Goal: Task Accomplishment & Management: Complete application form

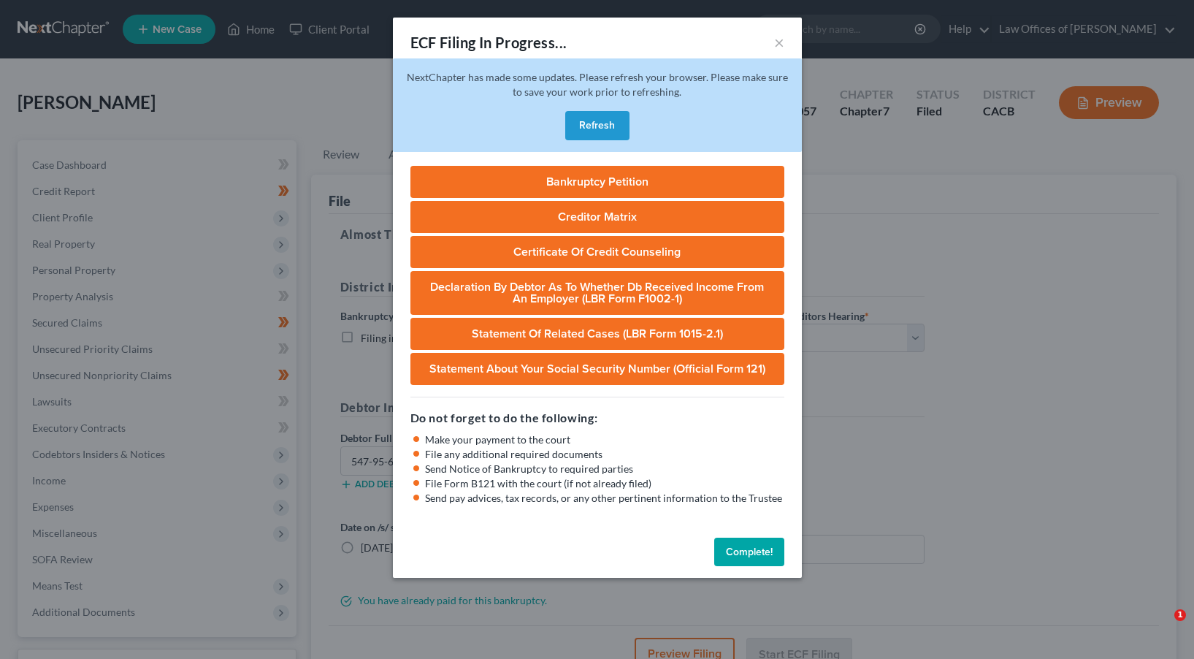
select select "1"
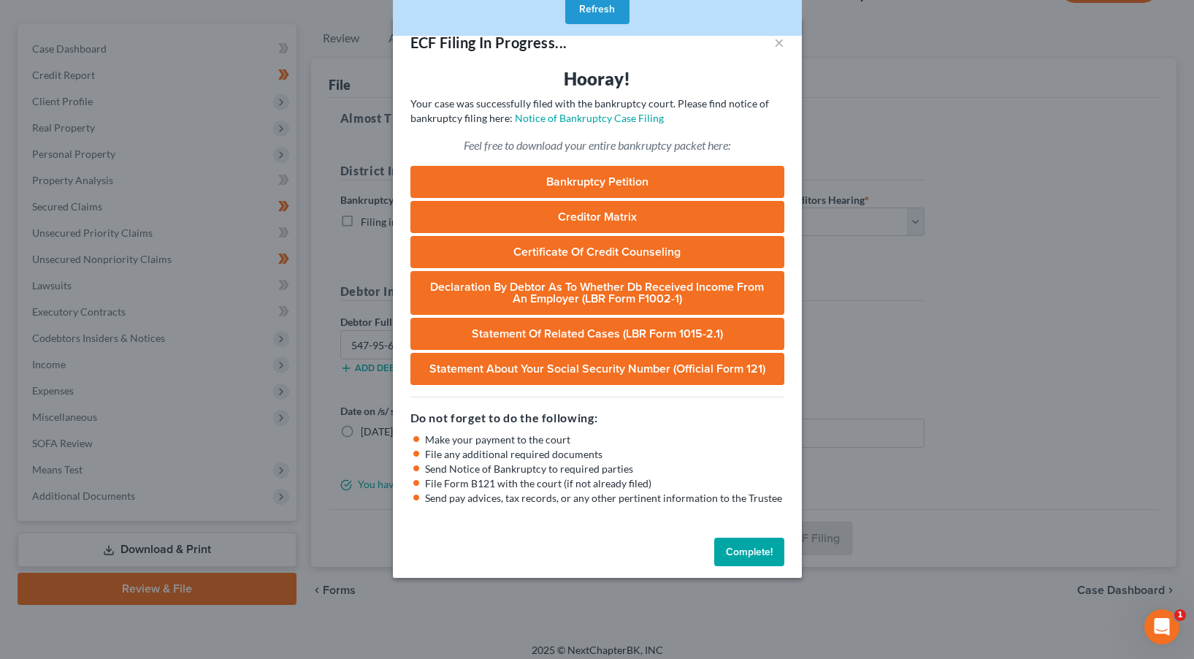
click at [761, 543] on button "Complete!" at bounding box center [749, 551] width 70 height 29
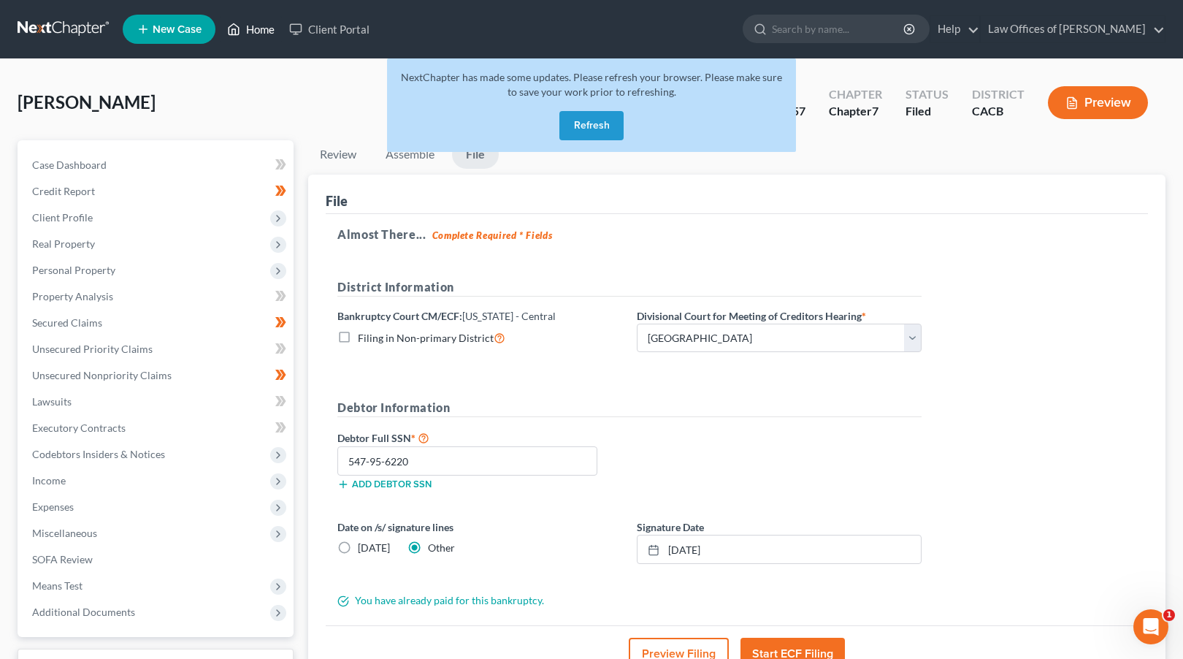
click at [268, 30] on link "Home" at bounding box center [251, 29] width 62 height 26
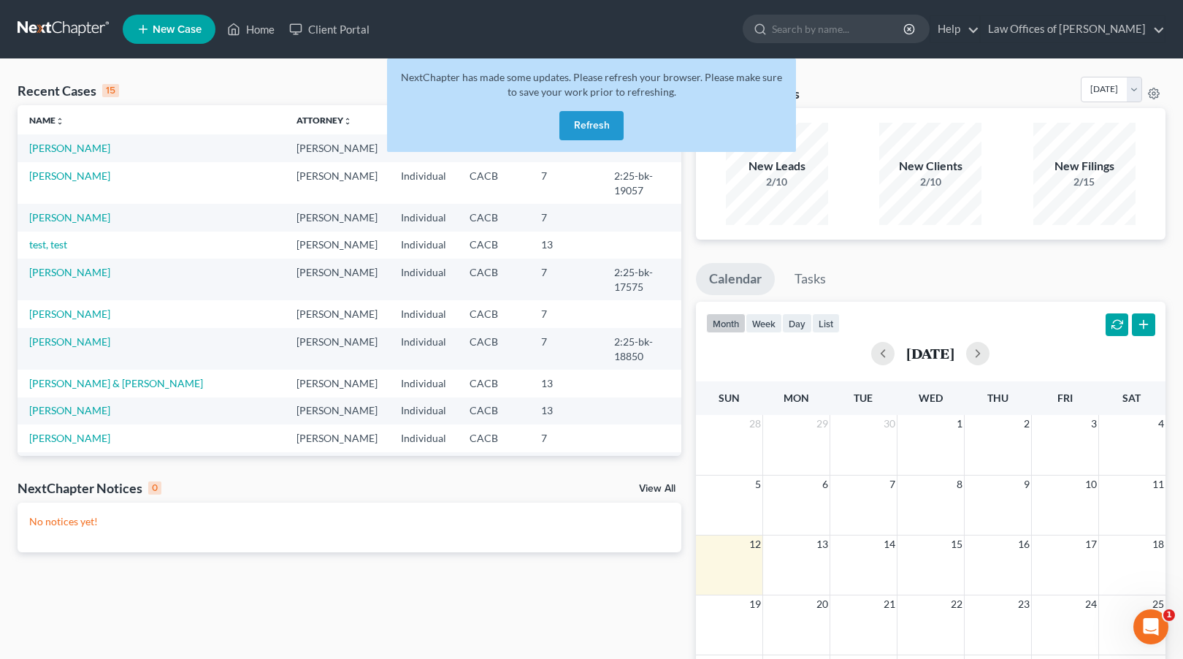
click at [601, 121] on button "Refresh" at bounding box center [591, 125] width 64 height 29
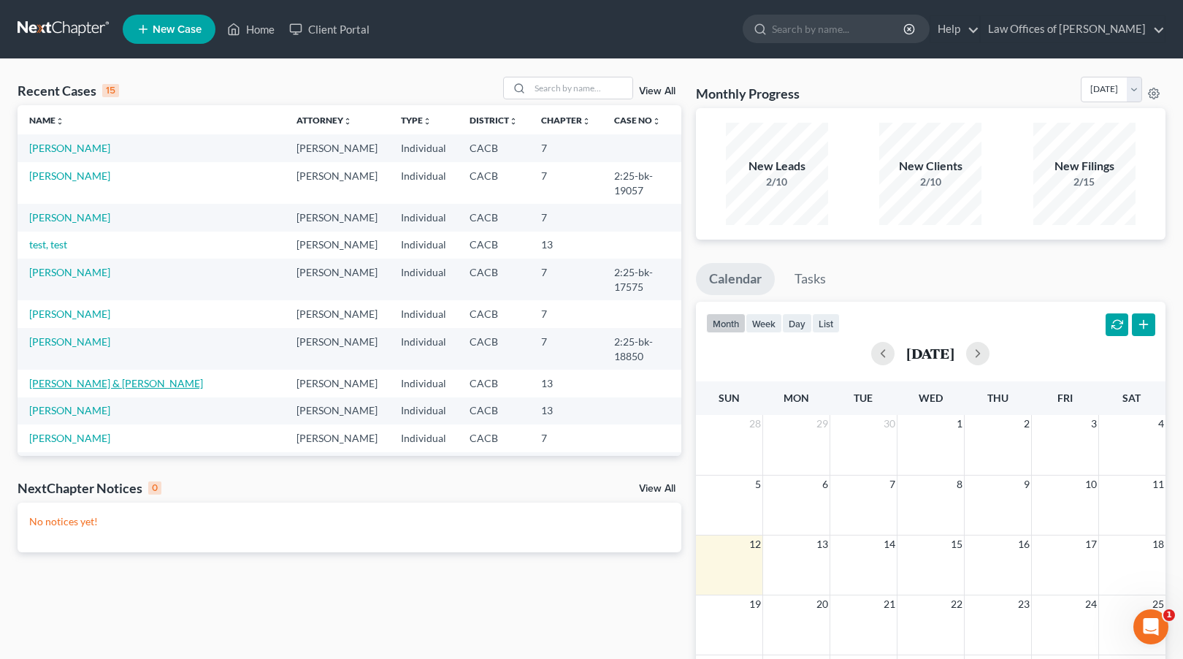
click at [69, 377] on link "[PERSON_NAME] & [PERSON_NAME]" at bounding box center [116, 383] width 174 height 12
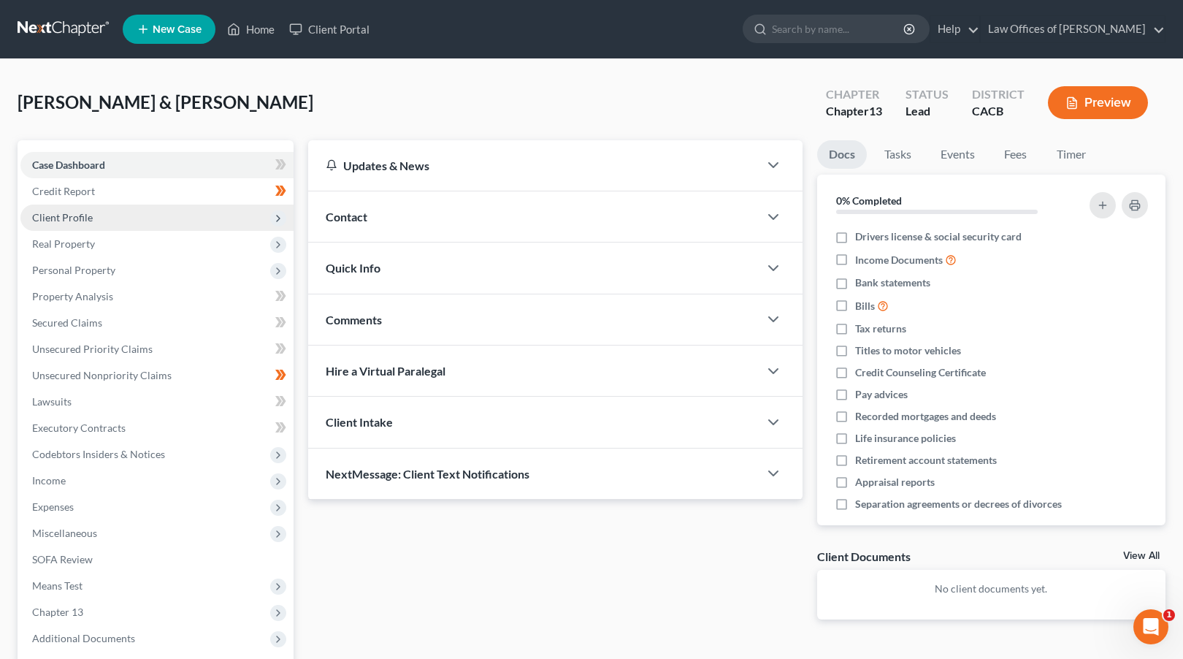
click at [117, 213] on span "Client Profile" at bounding box center [156, 217] width 273 height 26
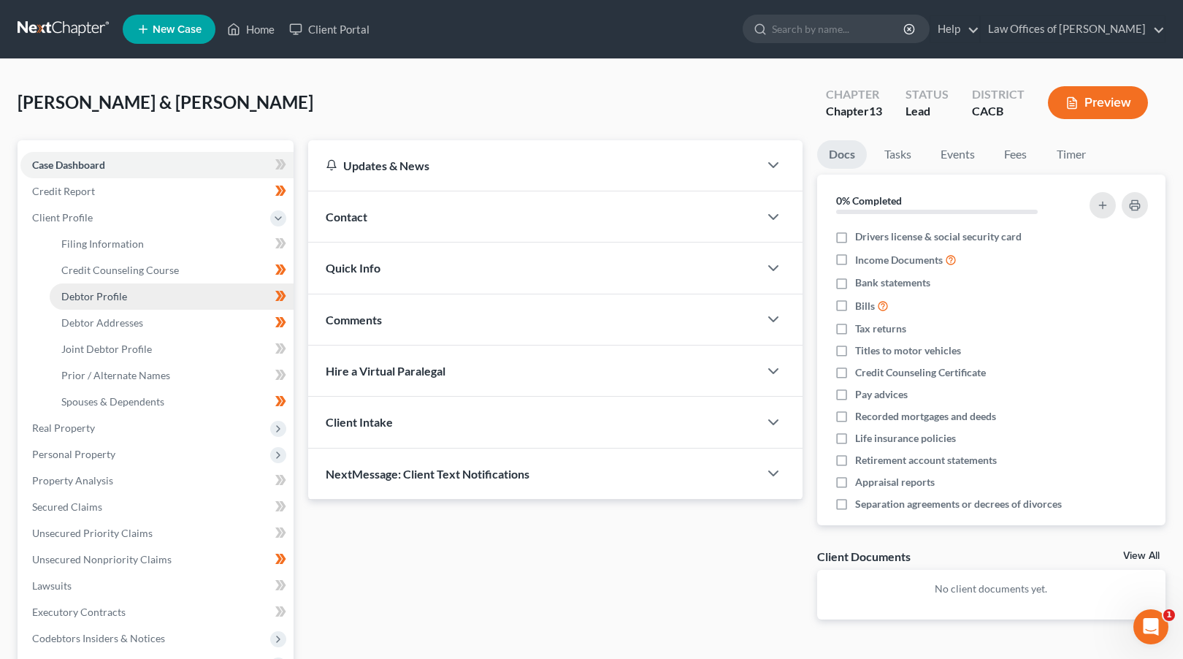
click at [189, 294] on link "Debtor Profile" at bounding box center [172, 296] width 244 height 26
select select "1"
select select "2"
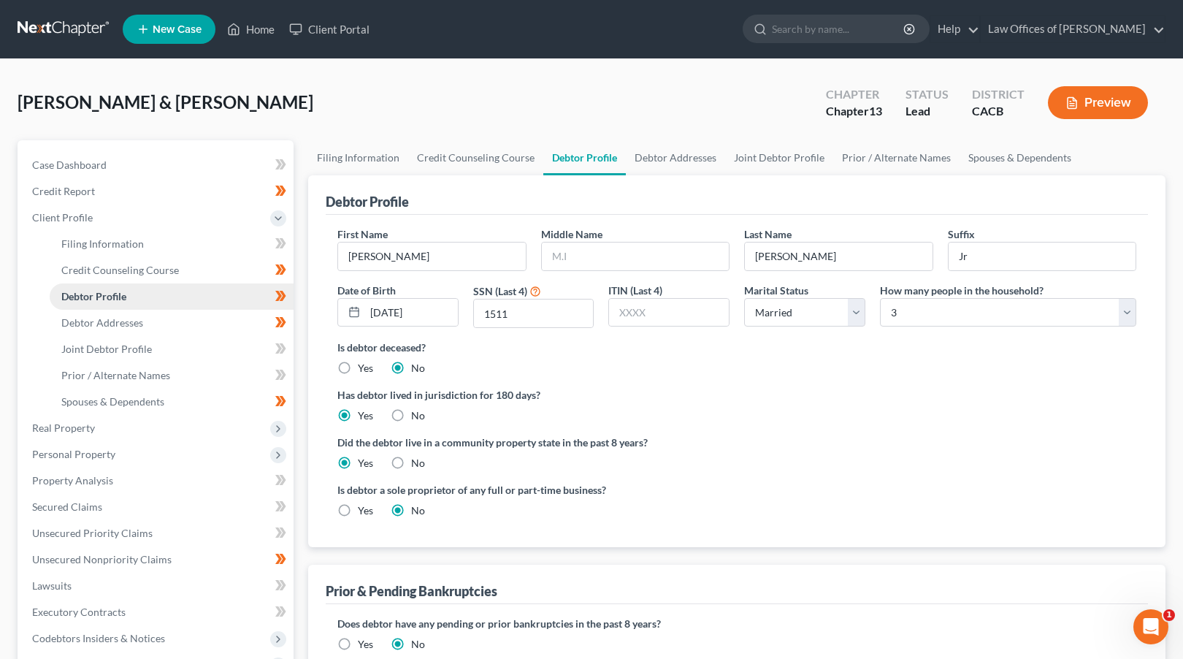
radio input "true"
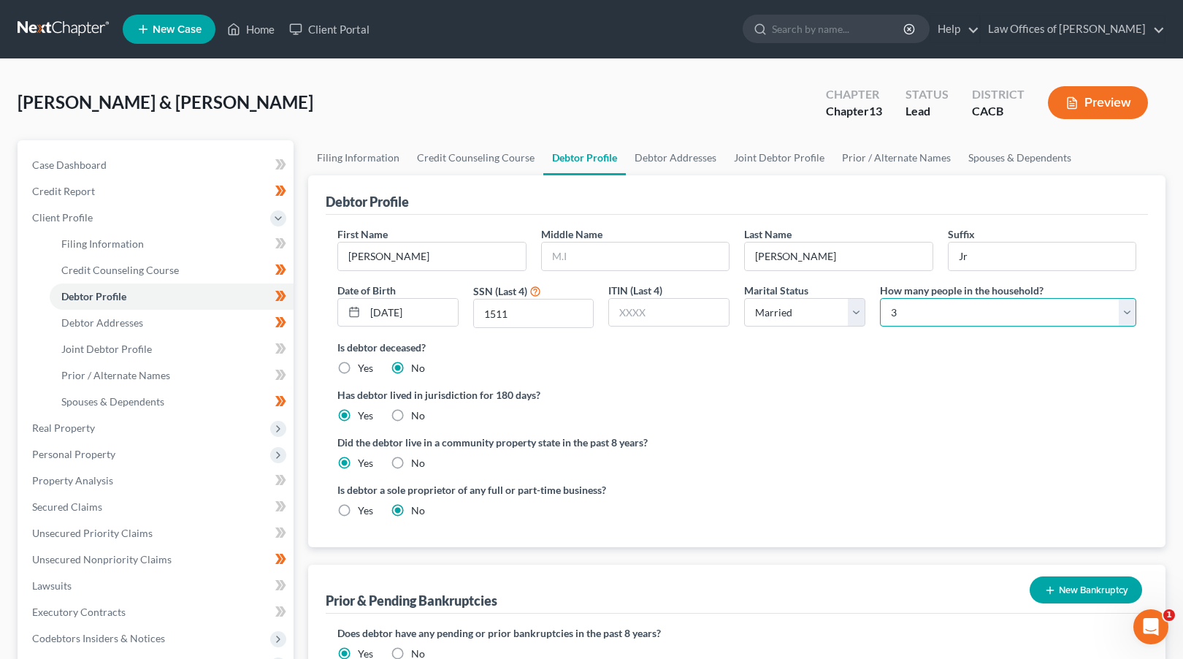
click at [992, 305] on select "Select 1 2 3 4 5 6 7 8 9 10 11 12 13 14 15 16 17 18 19 20" at bounding box center [1008, 312] width 256 height 29
select select "3"
click at [880, 298] on select "Select 1 2 3 4 5 6 7 8 9 10 11 12 13 14 15 16 17 18 19 20" at bounding box center [1008, 312] width 256 height 29
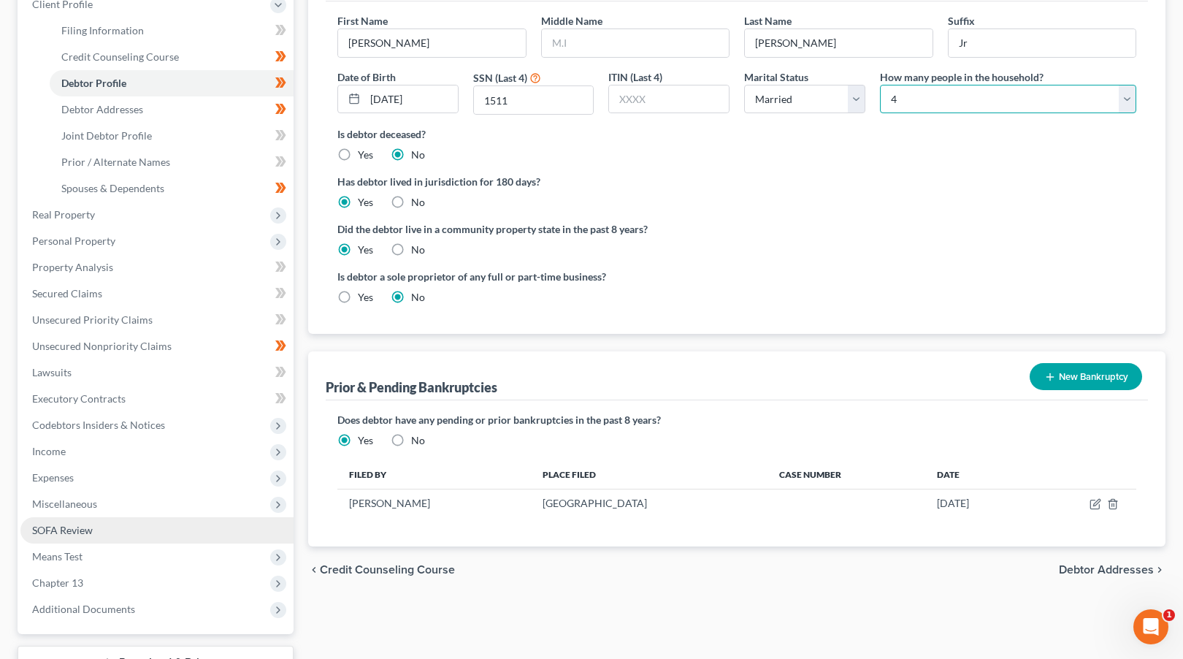
scroll to position [326, 0]
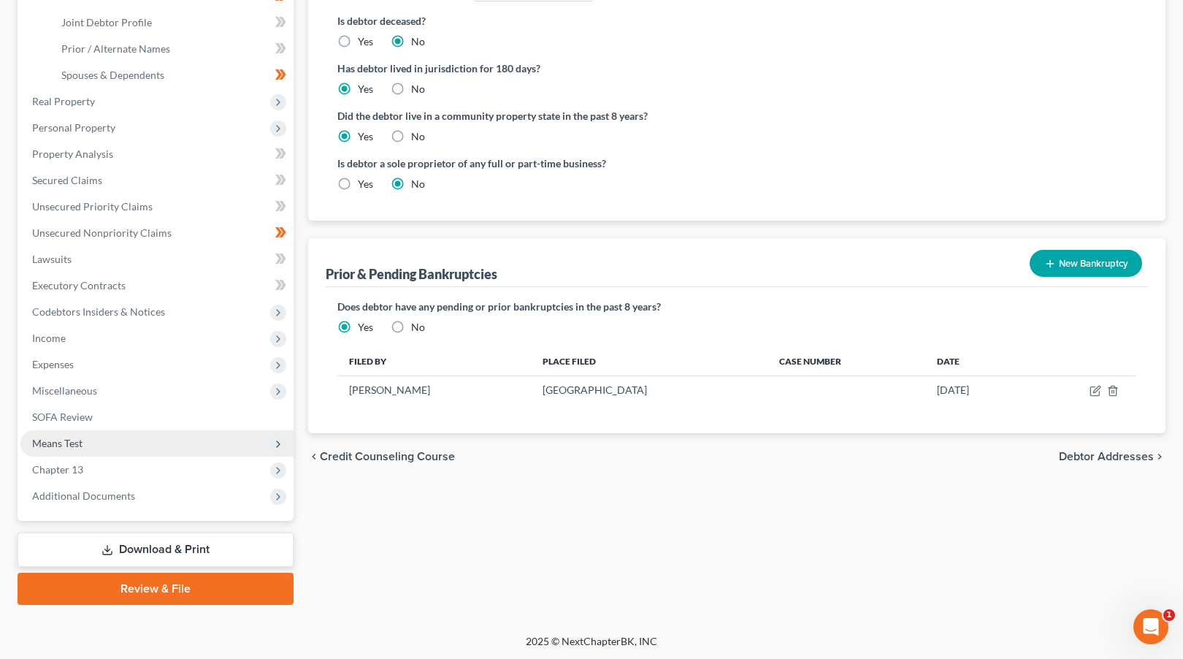
click at [118, 442] on span "Means Test" at bounding box center [156, 443] width 273 height 26
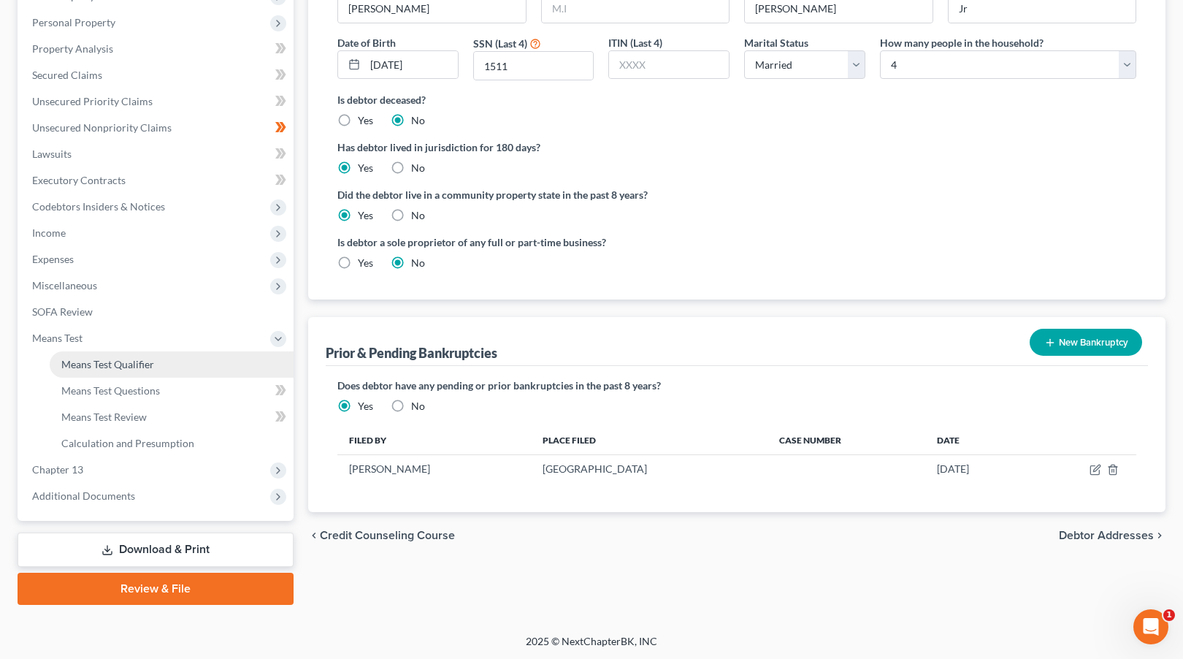
click at [129, 359] on span "Means Test Qualifier" at bounding box center [107, 364] width 93 height 12
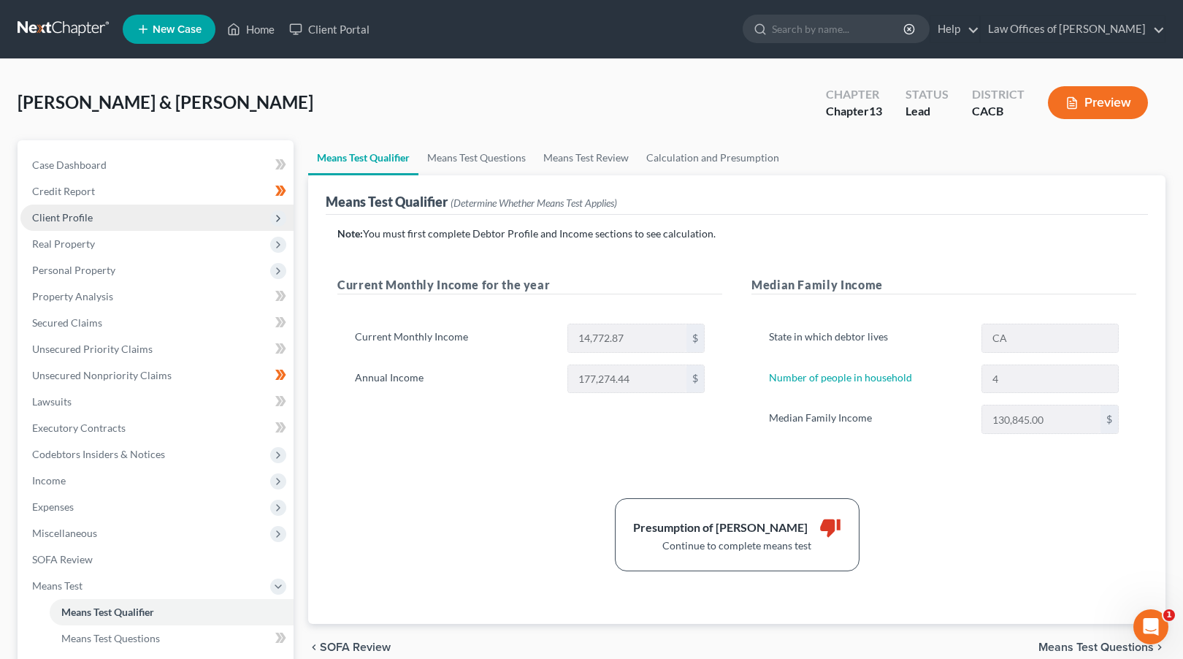
click at [160, 218] on span "Client Profile" at bounding box center [156, 217] width 273 height 26
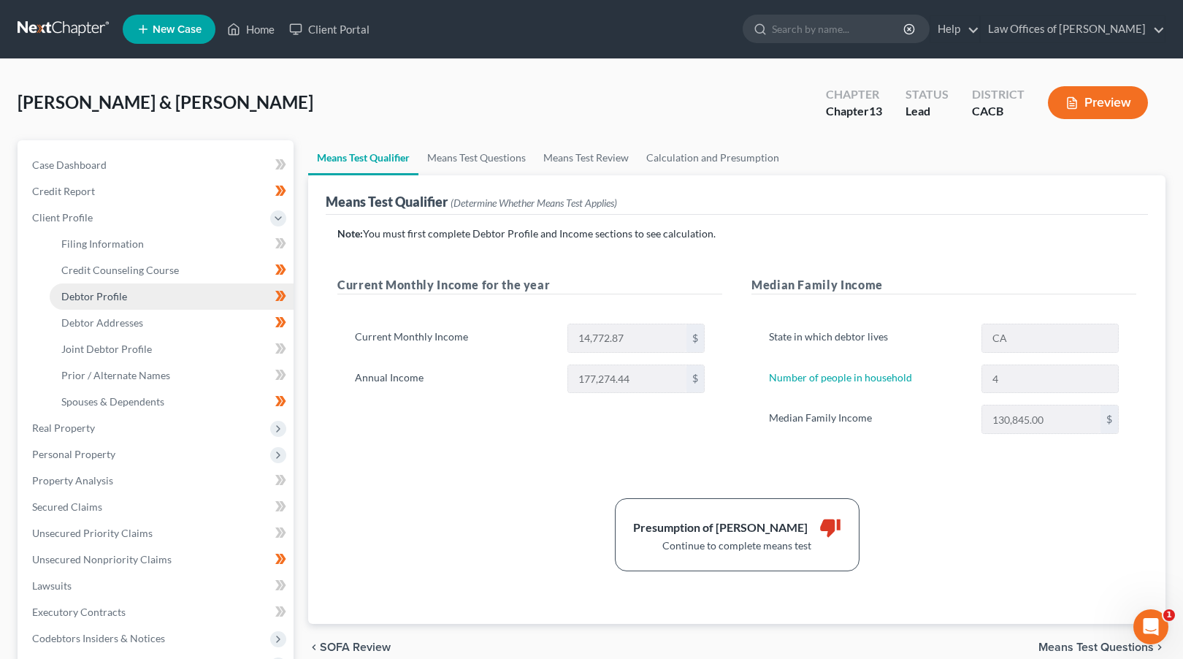
click at [185, 288] on link "Debtor Profile" at bounding box center [172, 296] width 244 height 26
select select "1"
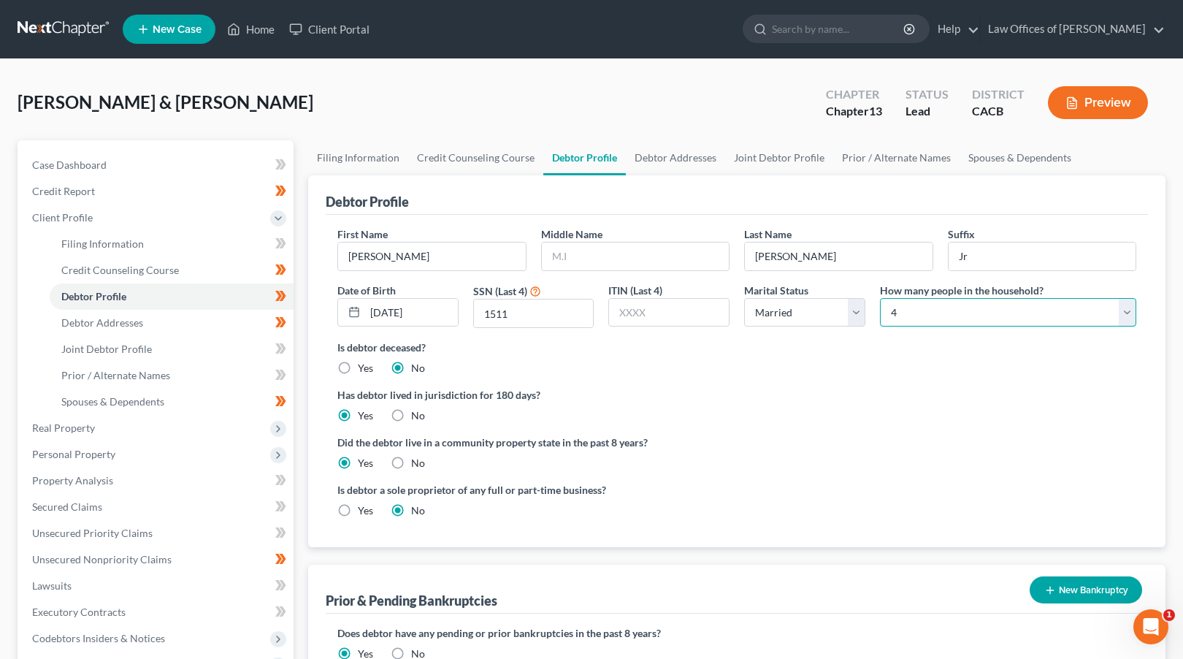
click at [969, 315] on select "Select 1 2 3 4 5 6 7 8 9 10 11 12 13 14 15 16 17 18 19 20" at bounding box center [1008, 312] width 256 height 29
select select "2"
click at [880, 298] on select "Select 1 2 3 4 5 6 7 8 9 10 11 12 13 14 15 16 17 18 19 20" at bounding box center [1008, 312] width 256 height 29
click at [251, 32] on link "Home" at bounding box center [251, 29] width 62 height 26
